Goal: Navigation & Orientation: Go to known website

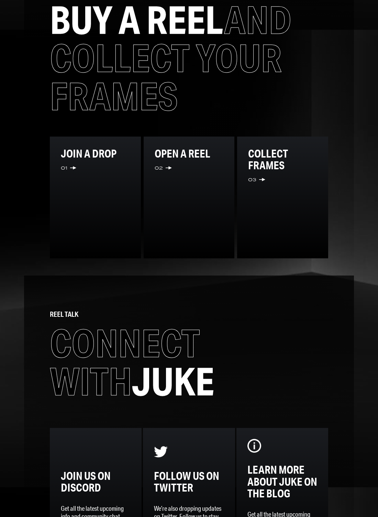
scroll to position [825, 0]
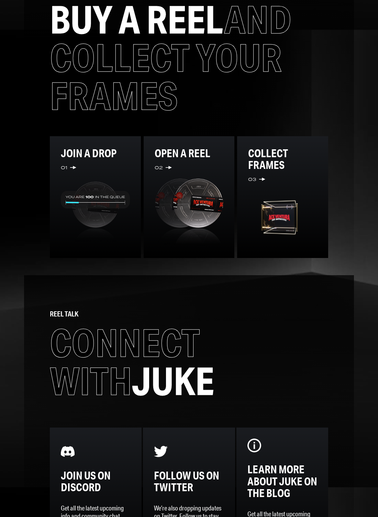
click at [269, 211] on img at bounding box center [282, 217] width 69 height 59
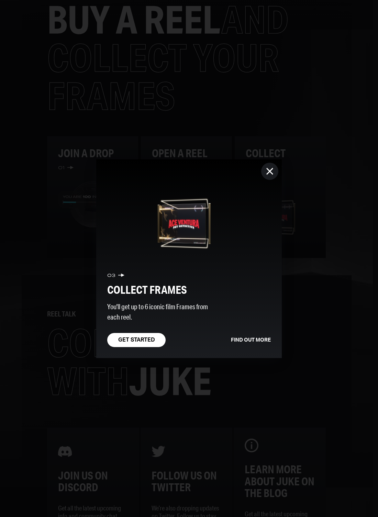
click at [272, 173] on icon "button" at bounding box center [269, 170] width 7 height 7
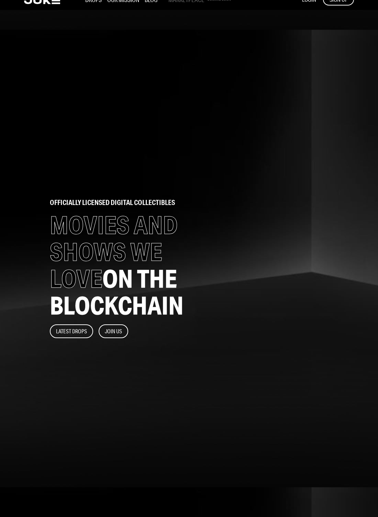
scroll to position [0, 0]
